Goal: Task Accomplishment & Management: Complete application form

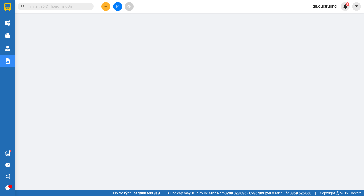
click at [107, 6] on icon "plus" at bounding box center [106, 7] width 4 height 4
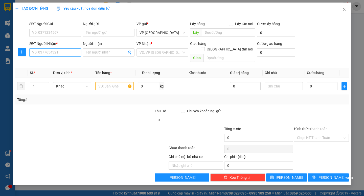
click at [57, 55] on input "SĐT Người Nhận *" at bounding box center [55, 52] width 52 height 8
click at [52, 62] on div "0827863313" at bounding box center [55, 63] width 46 height 6
type input "0827863313"
click at [113, 82] on input "text" at bounding box center [114, 86] width 38 height 8
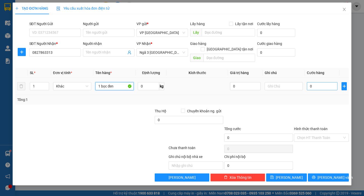
type input "1 bọc đen"
click at [317, 82] on input "0" at bounding box center [322, 86] width 31 height 8
type input "003"
type input "3"
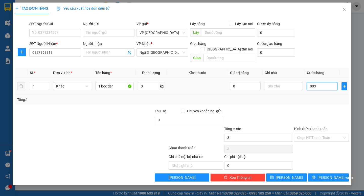
type input "0.030"
type input "30"
type input "003"
type input "3"
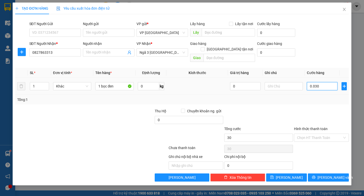
type input "3"
type input "00"
type input "0"
type input "004"
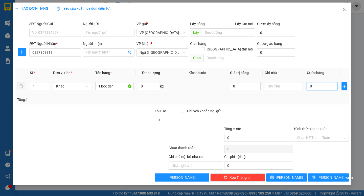
type input "4"
type input "0.040"
type input "40"
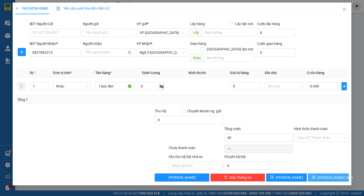
type input "40.000"
click at [332, 174] on span "[PERSON_NAME] và In" at bounding box center [335, 177] width 35 height 6
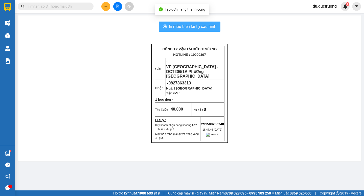
click at [203, 26] on span "In mẫu biên lai tự cấu hình" at bounding box center [193, 26] width 48 height 6
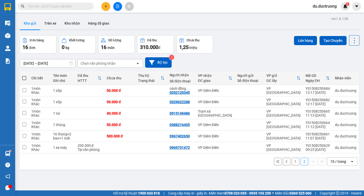
drag, startPoint x: 272, startPoint y: 155, endPoint x: 104, endPoint y: 9, distance: 222.1
click at [104, 9] on button at bounding box center [105, 6] width 9 height 9
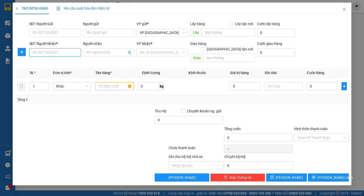
click at [76, 51] on input "SĐT Người Nhận *" at bounding box center [55, 52] width 52 height 8
click at [72, 63] on div "0357021999" at bounding box center [55, 63] width 46 height 6
type input "0357021999"
click at [115, 82] on input "text" at bounding box center [114, 86] width 38 height 8
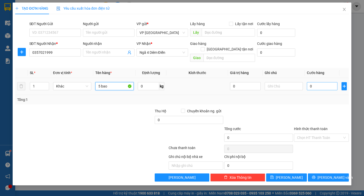
type input "5 bao"
click at [318, 82] on input "0" at bounding box center [322, 86] width 31 height 8
type input "002"
type input "2"
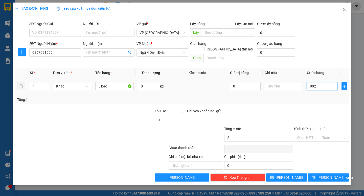
type input "0.020"
type input "20"
type input "00.200"
type input "200"
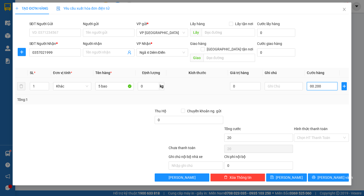
type input "200"
click at [323, 173] on button "[PERSON_NAME] và In" at bounding box center [328, 177] width 41 height 8
type input "200.000"
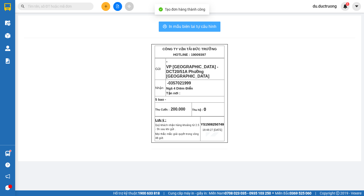
click at [202, 26] on span "In mẫu biên lai tự cấu hình" at bounding box center [193, 26] width 48 height 6
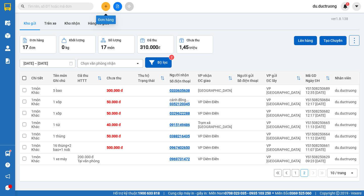
click at [105, 8] on button at bounding box center [105, 6] width 9 height 9
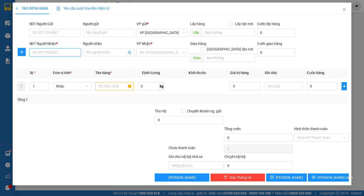
click at [59, 51] on input "SĐT Người Nhận *" at bounding box center [55, 52] width 52 height 8
type input "0988890058"
click at [111, 82] on input "text" at bounding box center [114, 86] width 38 height 8
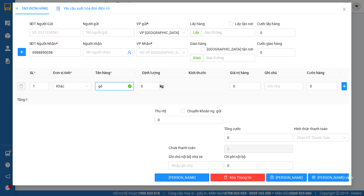
type input "g"
type input "1 thanh dài +1 bao+1 kiện"
type input "001"
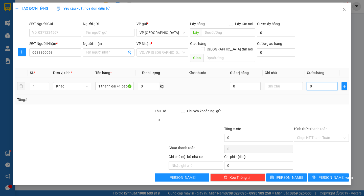
type input "1"
type input "0.014"
type input "14"
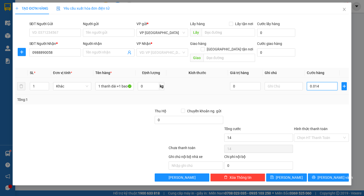
type input "00.140"
type input "140"
type input "140.000"
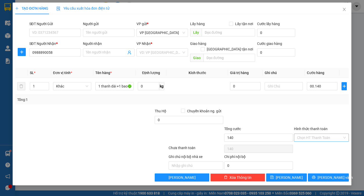
type input "140.000"
click at [313, 134] on input "Hình thức thanh toán" at bounding box center [319, 138] width 45 height 8
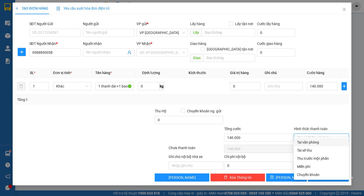
click at [299, 108] on div at bounding box center [322, 117] width 56 height 18
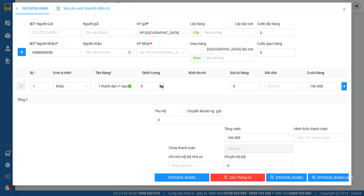
click at [309, 102] on div "Transit Pickup Surcharge Ids Transit Deliver Surcharge Ids Transit Deliver Surc…" at bounding box center [182, 99] width 334 height 163
drag, startPoint x: 299, startPoint y: 106, endPoint x: 304, endPoint y: 109, distance: 6.0
click at [304, 109] on div at bounding box center [322, 117] width 56 height 18
click at [113, 119] on div at bounding box center [119, 117] width 70 height 18
click at [333, 174] on span "[PERSON_NAME] và In" at bounding box center [335, 177] width 35 height 6
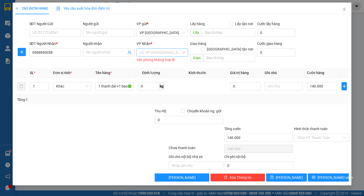
click at [172, 54] on input "search" at bounding box center [161, 53] width 42 height 8
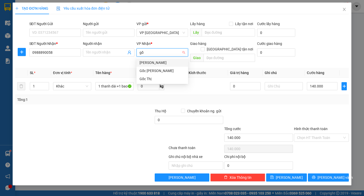
type input "gốc"
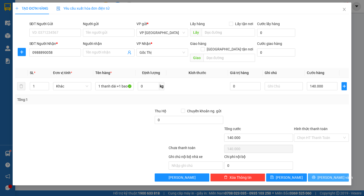
drag, startPoint x: 330, startPoint y: 171, endPoint x: 330, endPoint y: 174, distance: 2.8
click at [330, 174] on span "[PERSON_NAME] và In" at bounding box center [335, 177] width 35 height 6
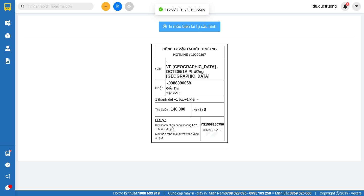
click at [193, 25] on span "In mẫu biên lai tự cấu hình" at bounding box center [193, 26] width 48 height 6
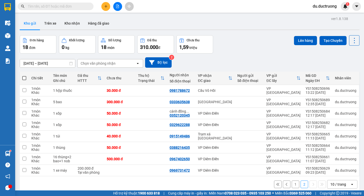
click at [283, 182] on button at bounding box center [287, 184] width 8 height 8
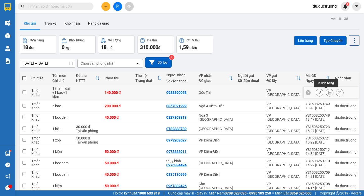
click at [328, 91] on icon at bounding box center [330, 93] width 4 height 4
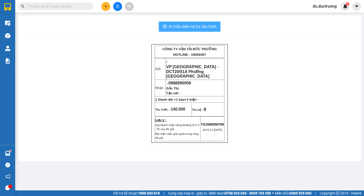
click at [199, 25] on span "In mẫu biên lai tự cấu hình" at bounding box center [193, 26] width 48 height 6
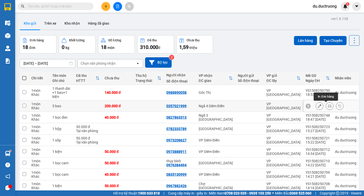
click at [328, 106] on icon at bounding box center [330, 106] width 4 height 4
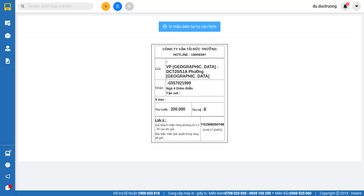
click at [204, 25] on span "In mẫu biên lai tự cấu hình" at bounding box center [193, 26] width 48 height 6
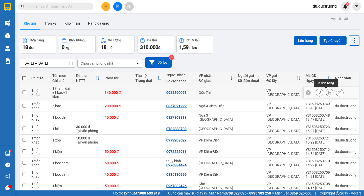
click at [328, 91] on icon at bounding box center [330, 93] width 4 height 4
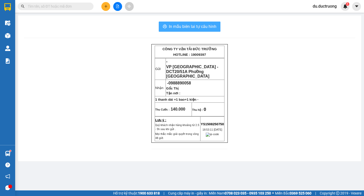
click at [169, 22] on button "In mẫu biên lai tự cấu hình" at bounding box center [190, 26] width 62 height 10
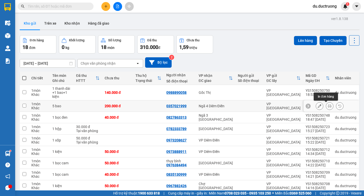
click at [328, 106] on icon at bounding box center [330, 106] width 4 height 4
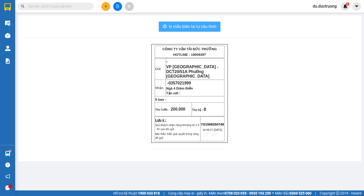
click at [177, 26] on span "In mẫu biên lai tự cấu hình" at bounding box center [193, 26] width 48 height 6
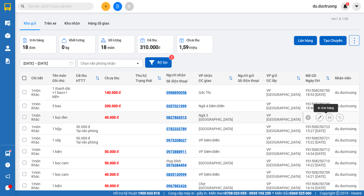
click at [328, 118] on icon at bounding box center [330, 117] width 4 height 4
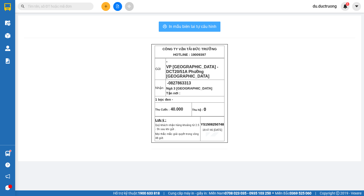
click at [196, 27] on span "In mẫu biên lai tự cấu hình" at bounding box center [193, 26] width 48 height 6
